Goal: Task Accomplishment & Management: Manage account settings

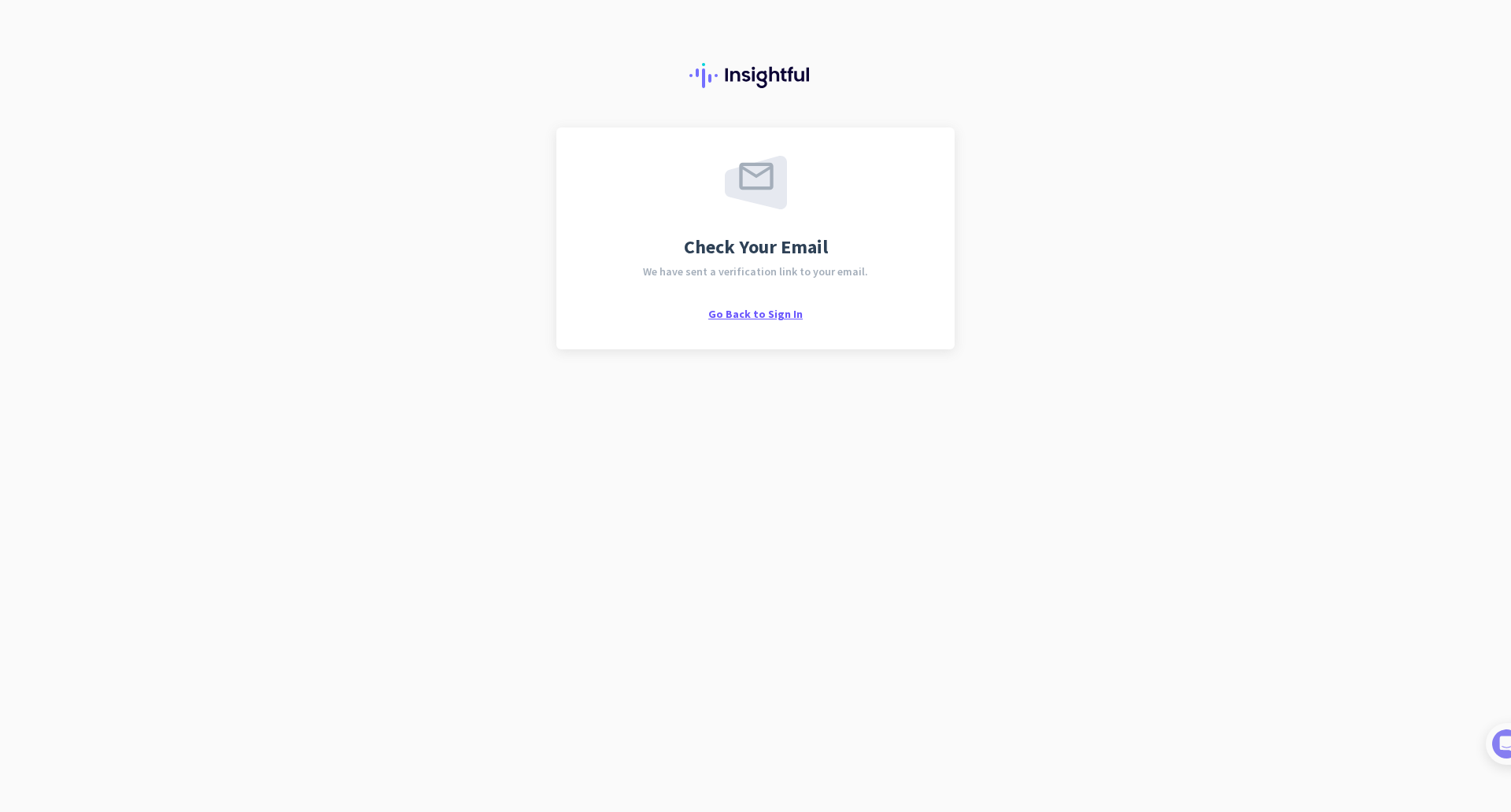
click at [751, 320] on span "Go Back to Sign In" at bounding box center [755, 314] width 95 height 14
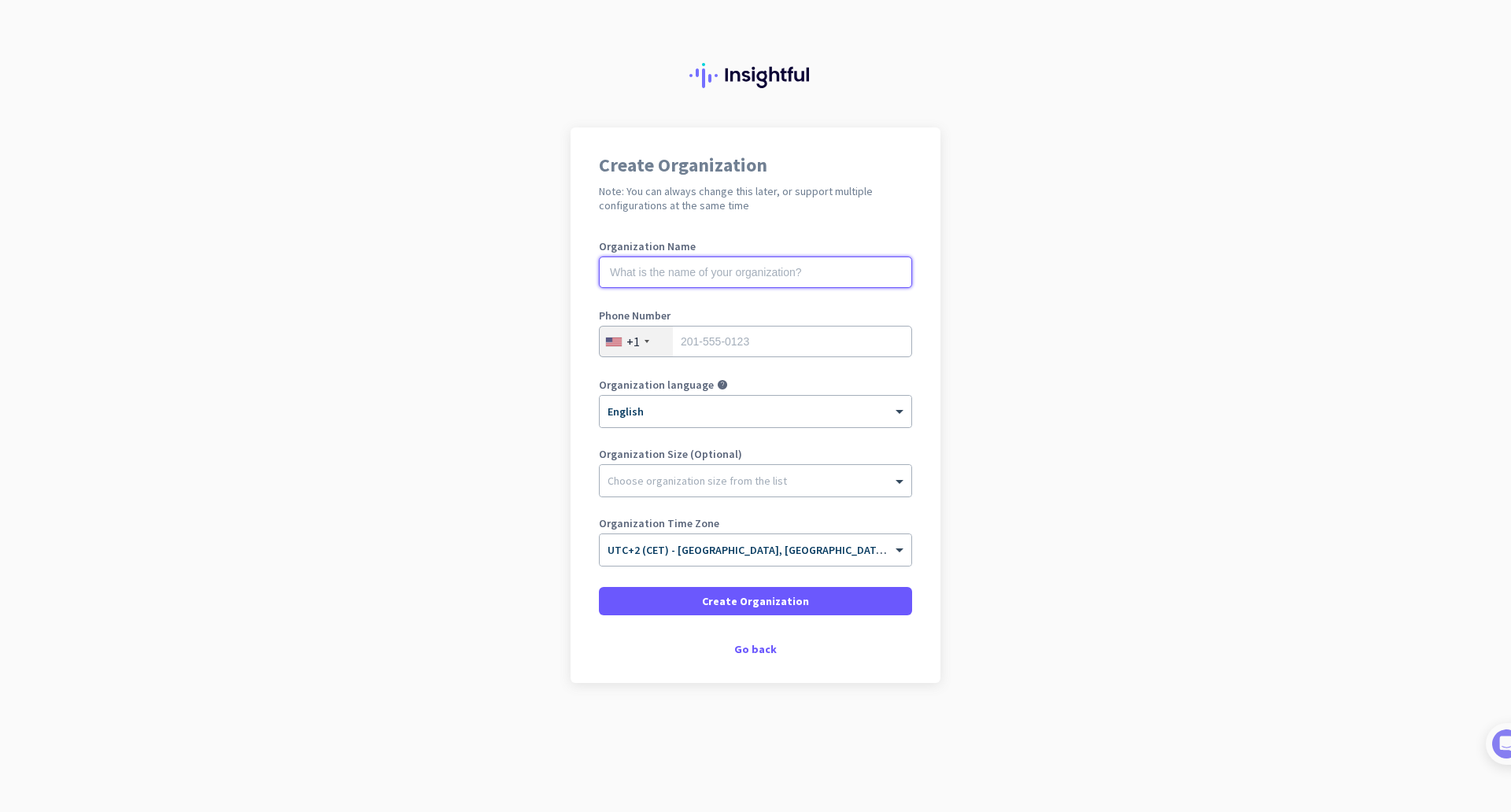
click at [687, 269] on input "text" at bounding box center [755, 272] width 313 height 32
type input "Test"
type input "2015551234"
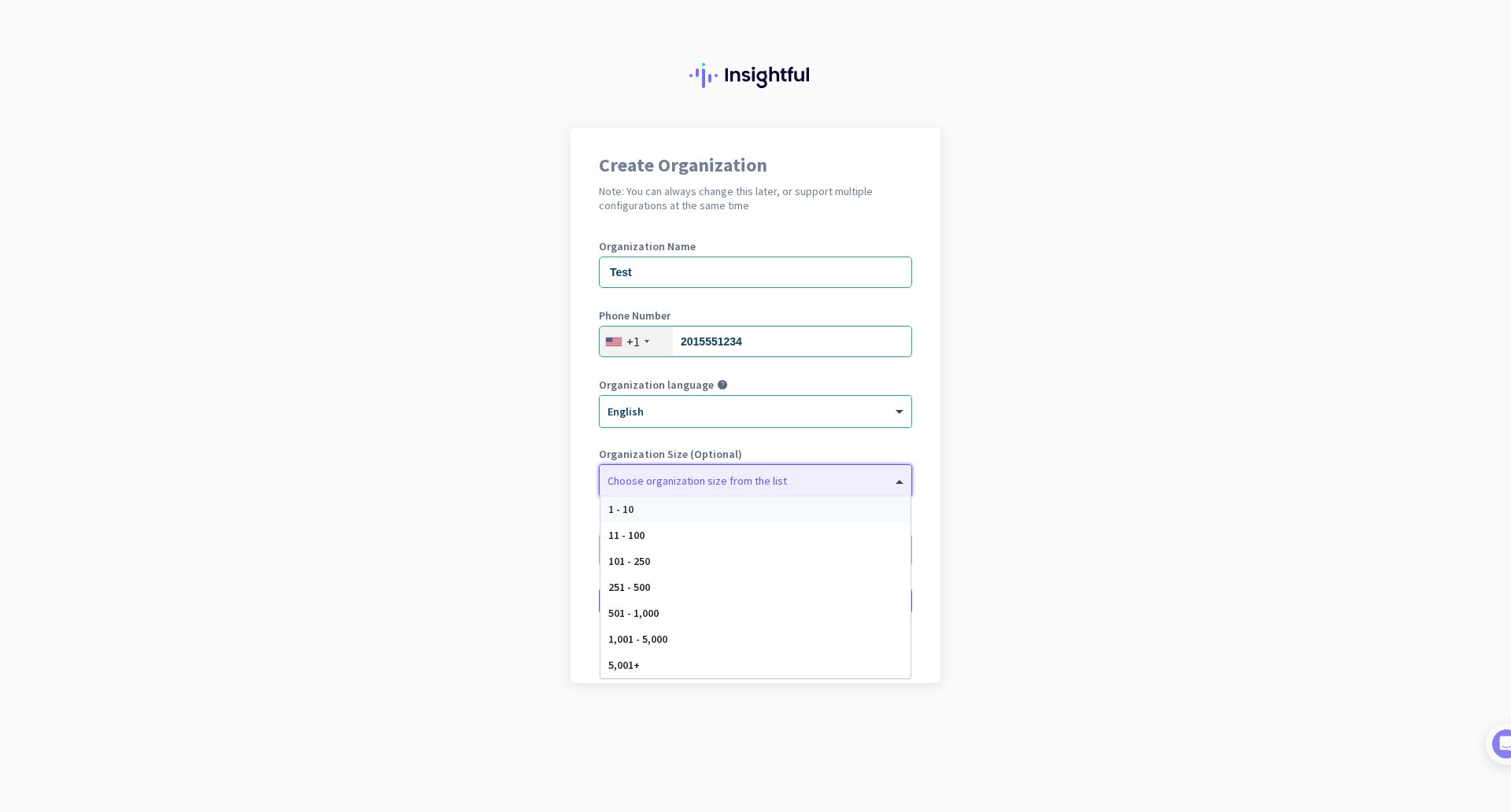
click at [733, 472] on div at bounding box center [756, 476] width 312 height 15
click at [722, 505] on div "1 - 10" at bounding box center [755, 509] width 310 height 26
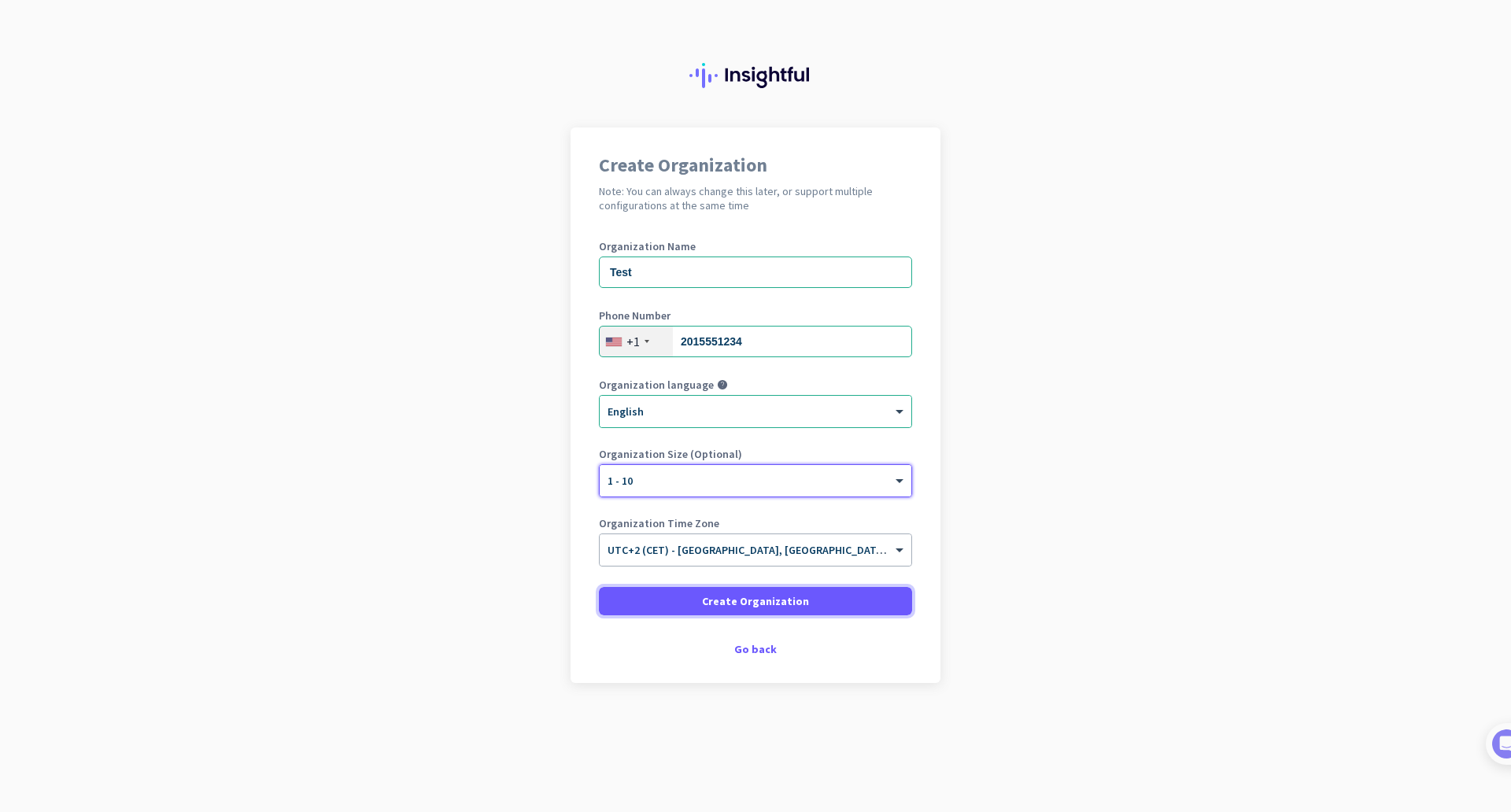
click at [764, 596] on span "Create Organization" at bounding box center [756, 601] width 107 height 15
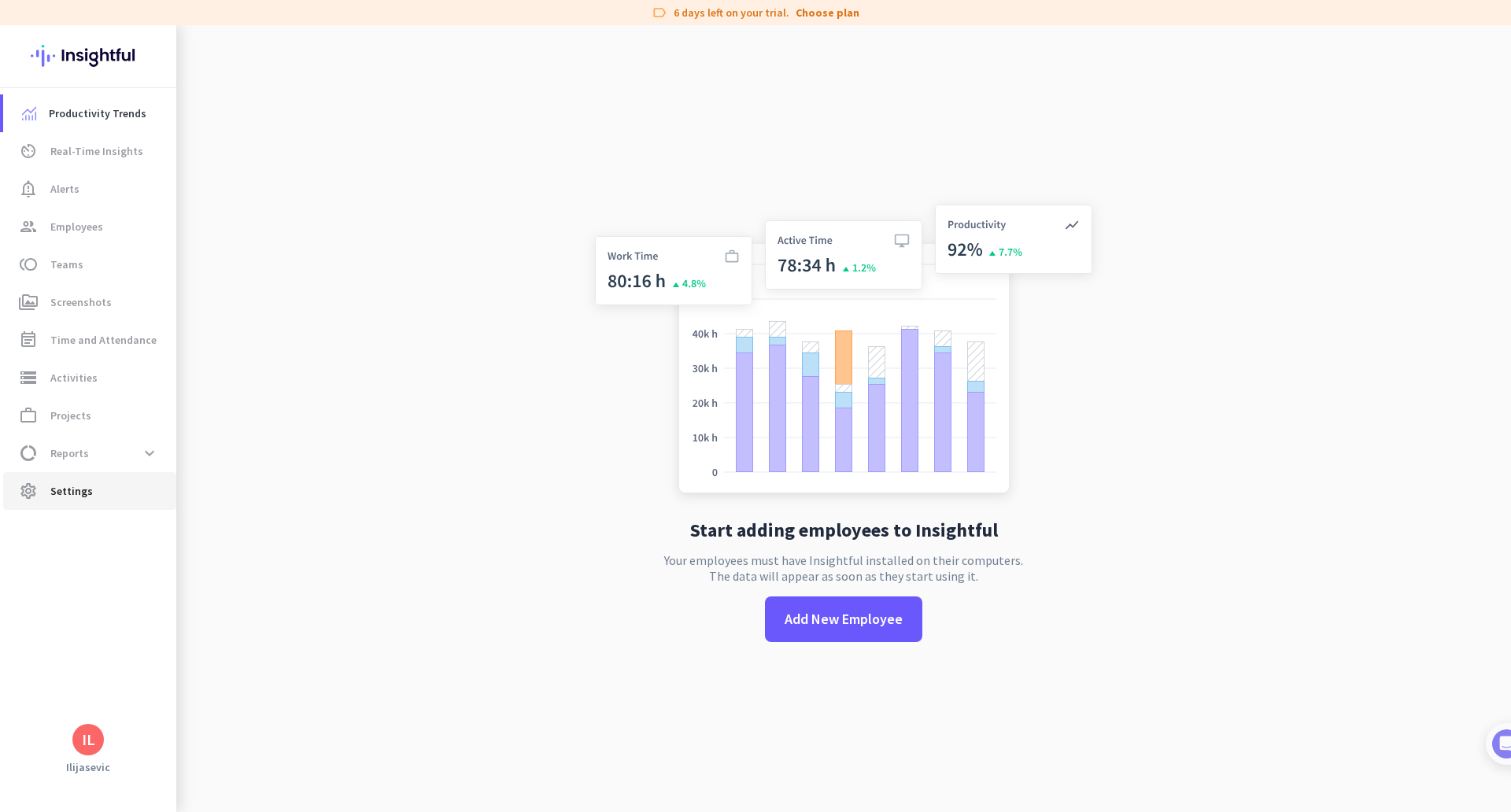
click at [69, 483] on span "Settings" at bounding box center [72, 491] width 42 height 19
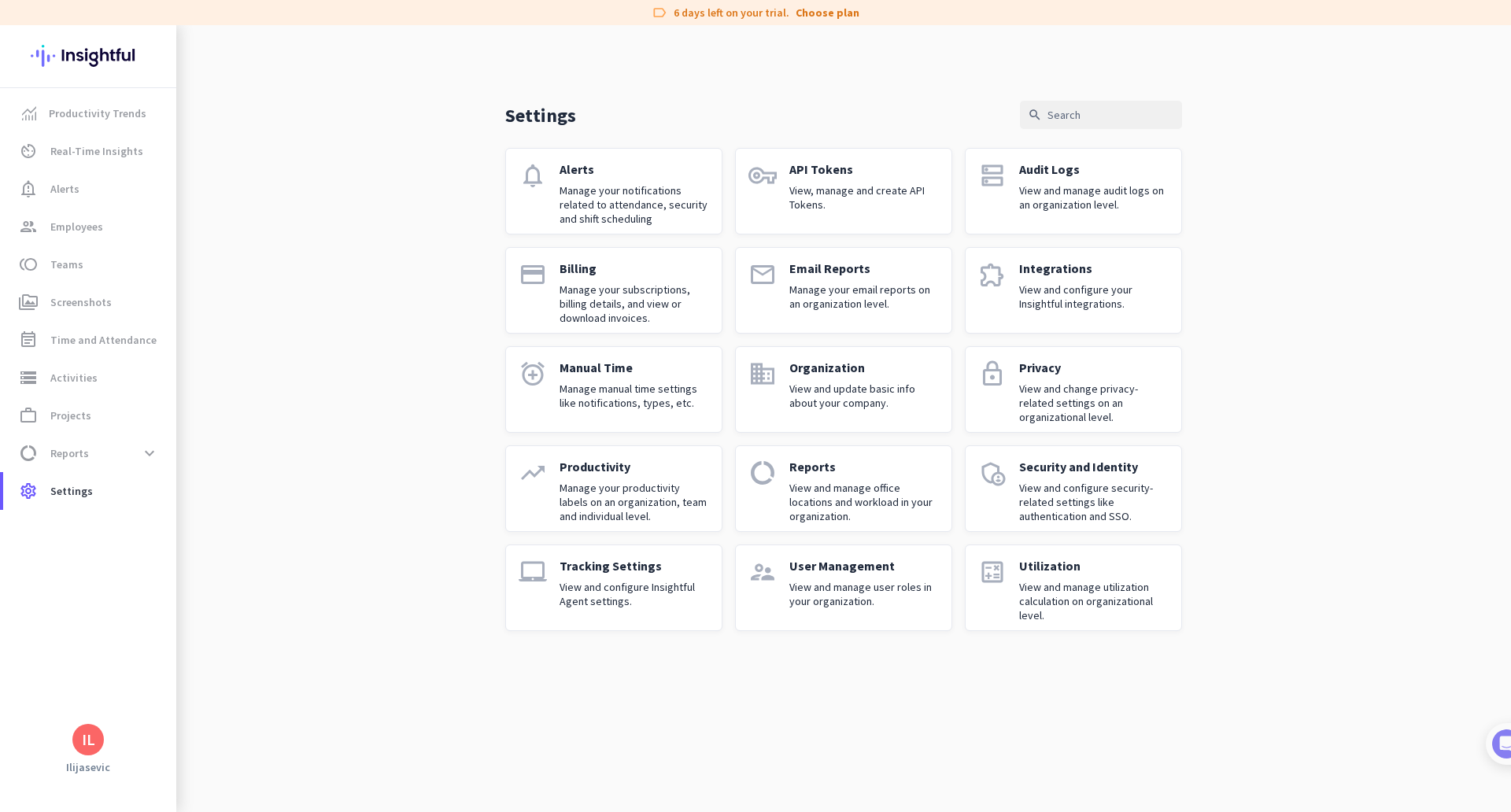
click at [899, 489] on p "View and manage office locations and workload in your organization." at bounding box center [864, 501] width 149 height 42
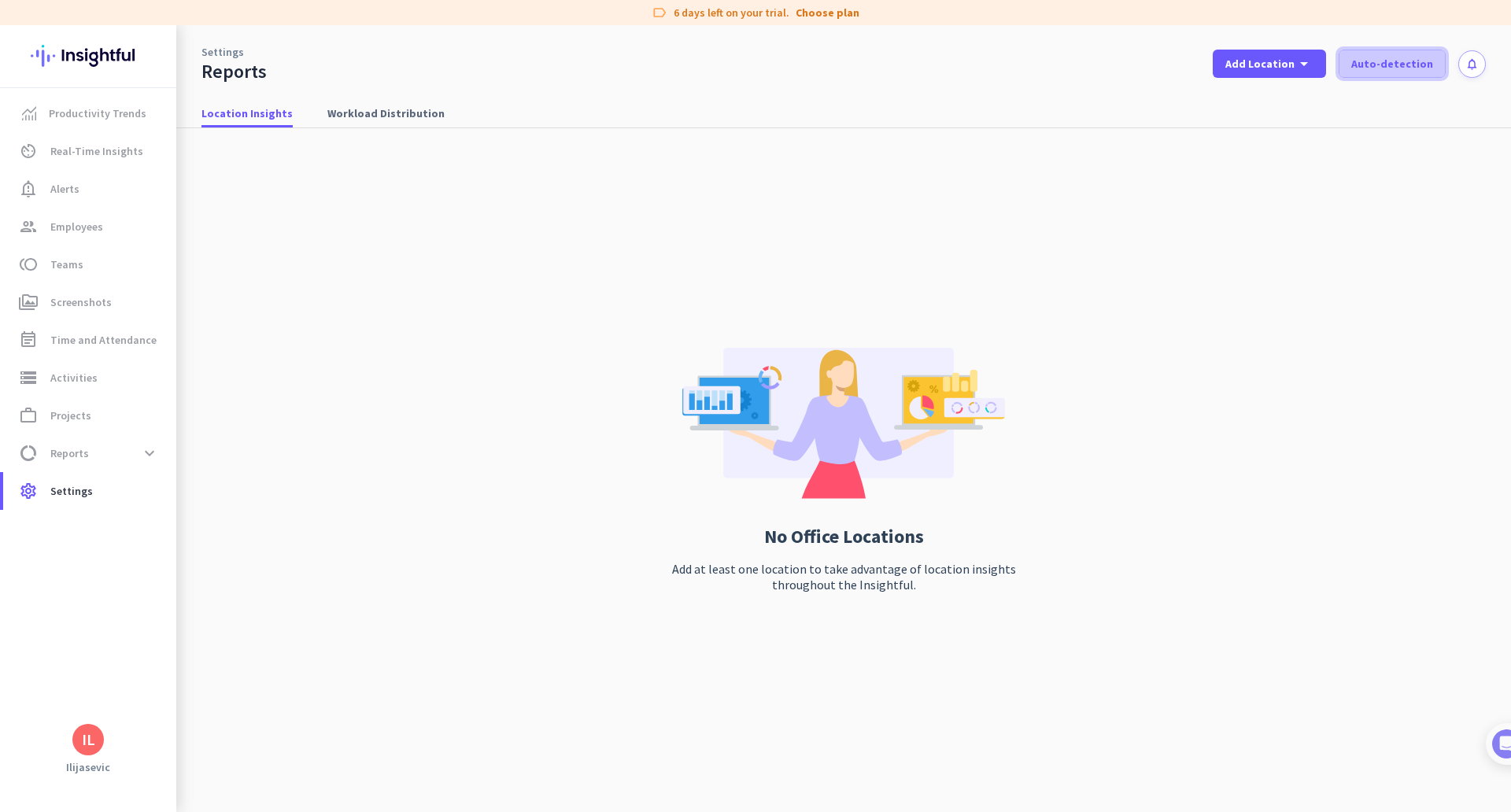
click at [1383, 66] on span "Auto-detection" at bounding box center [1392, 63] width 82 height 15
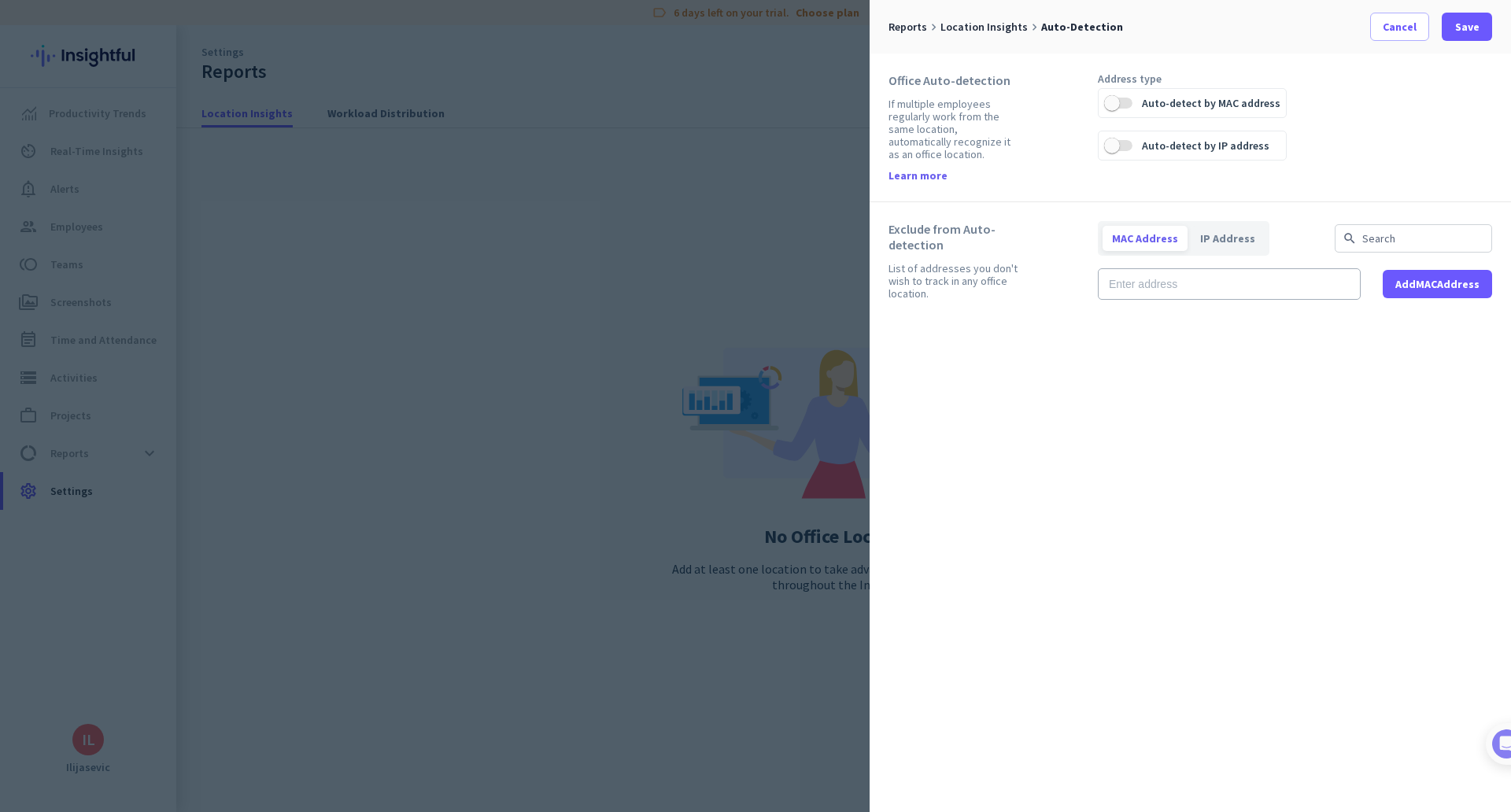
click at [1094, 100] on div "Office Auto-detection If multiple employees regularly work from the same locati…" at bounding box center [992, 127] width 210 height 110
click at [1123, 98] on span "button" at bounding box center [1112, 102] width 32 height 32
click at [1491, 33] on span at bounding box center [1467, 26] width 51 height 37
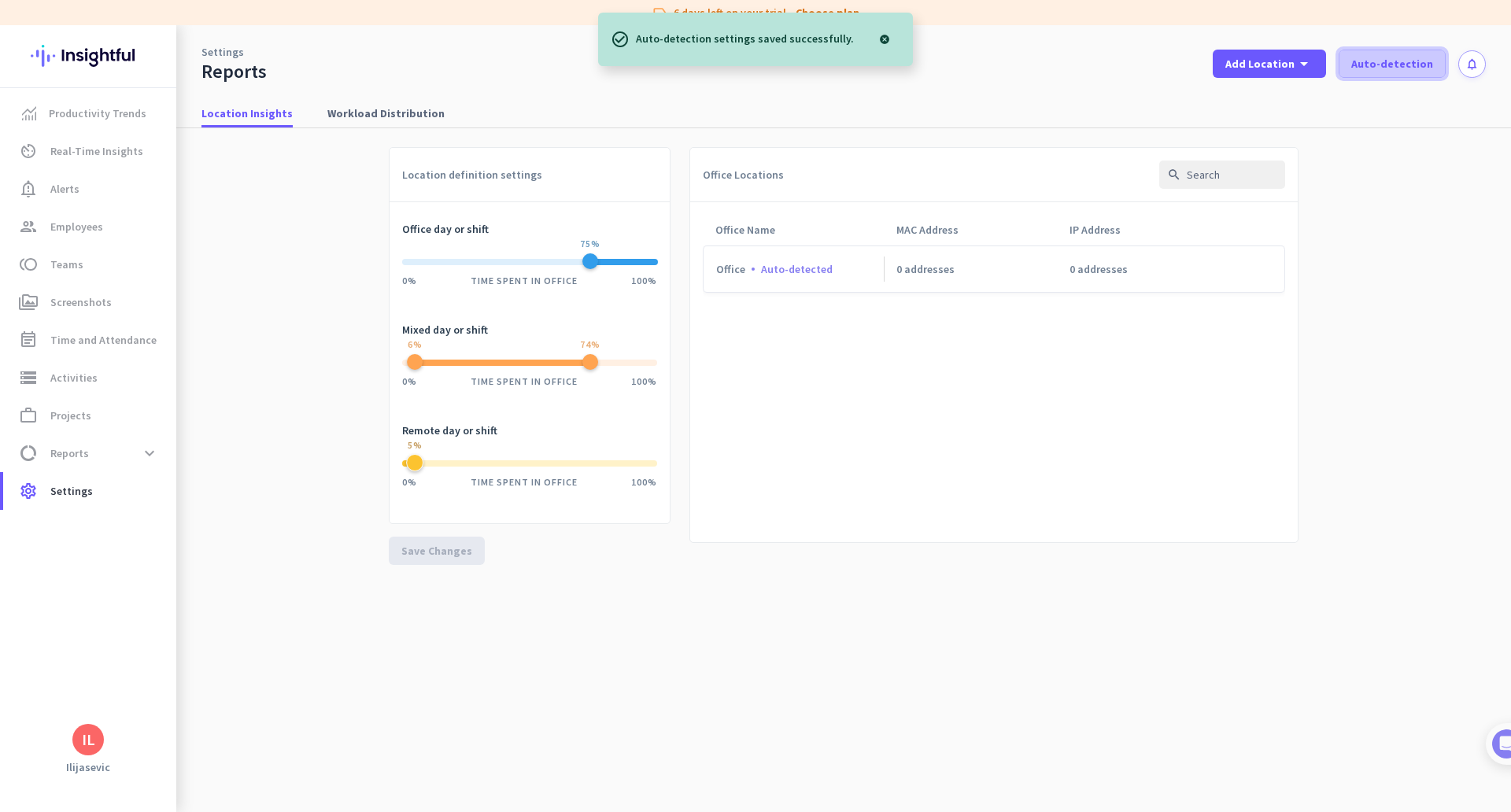
click at [1412, 67] on span "Auto-detection" at bounding box center [1392, 63] width 82 height 15
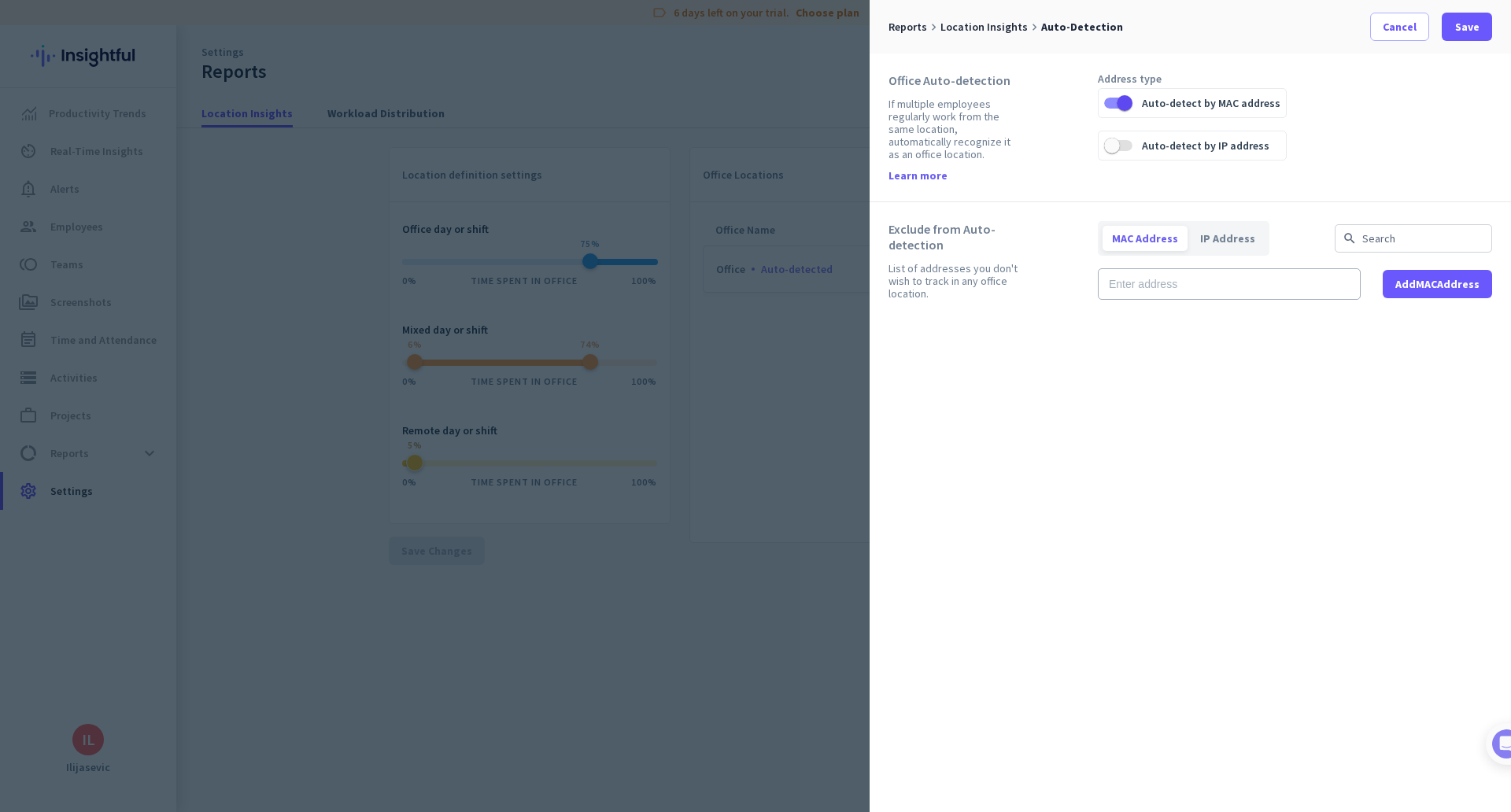
click at [73, 109] on div at bounding box center [755, 406] width 1511 height 812
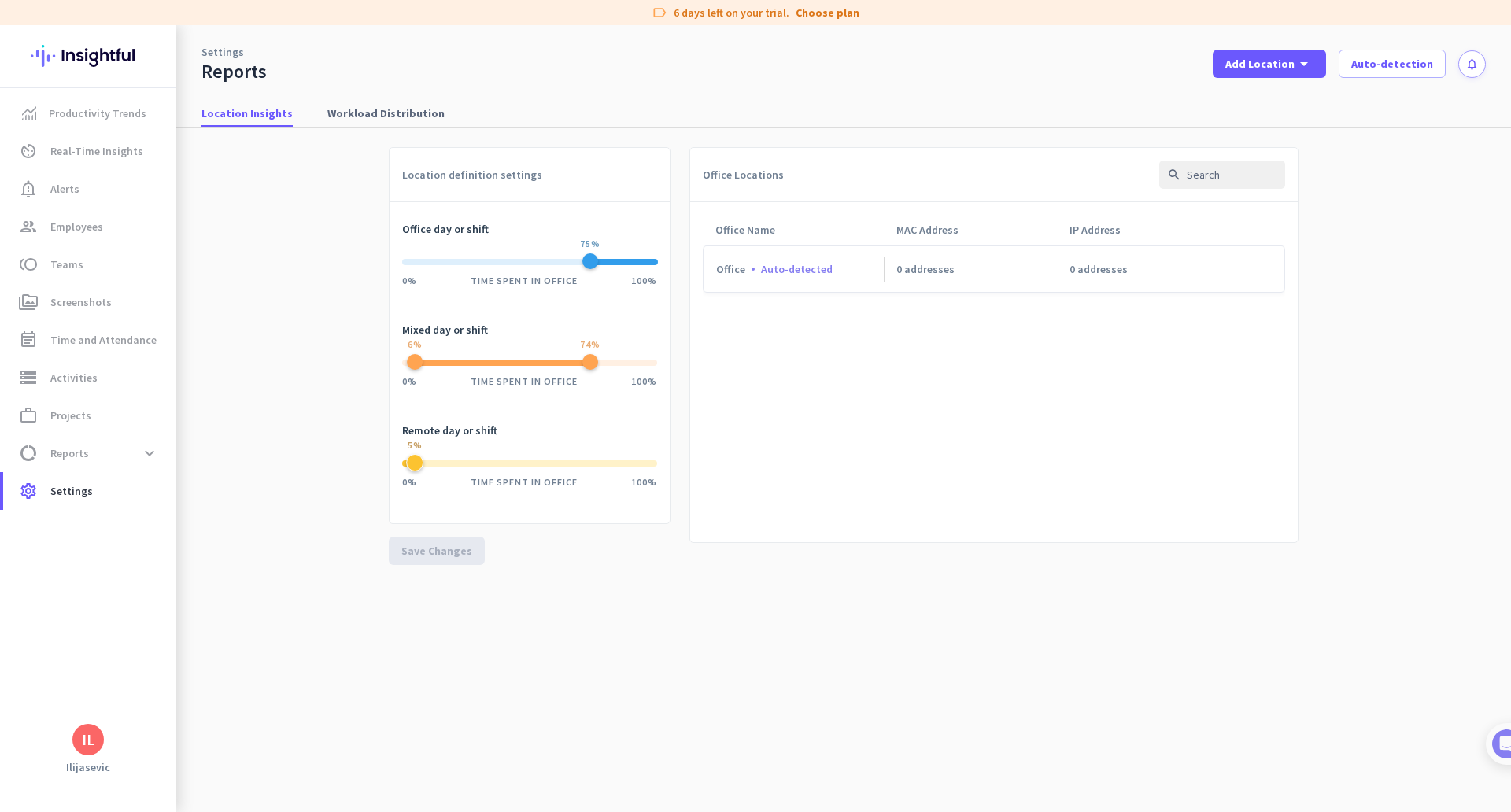
click at [104, 746] on div "IL" at bounding box center [88, 739] width 176 height 32
click at [91, 740] on div "IL" at bounding box center [89, 739] width 13 height 15
click at [156, 713] on span "Sign out" at bounding box center [172, 709] width 96 height 14
